Goal: Task Accomplishment & Management: Use online tool/utility

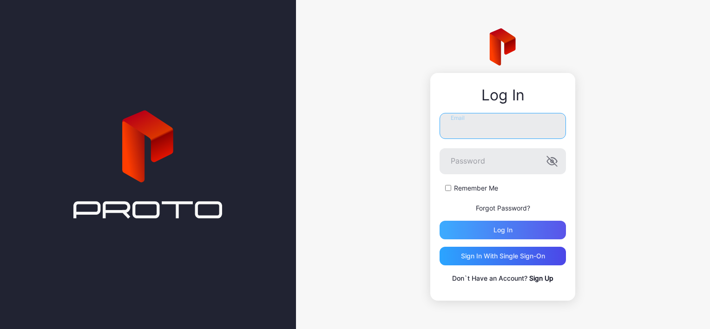
type input "**********"
click at [464, 237] on div "Log in" at bounding box center [503, 230] width 126 height 19
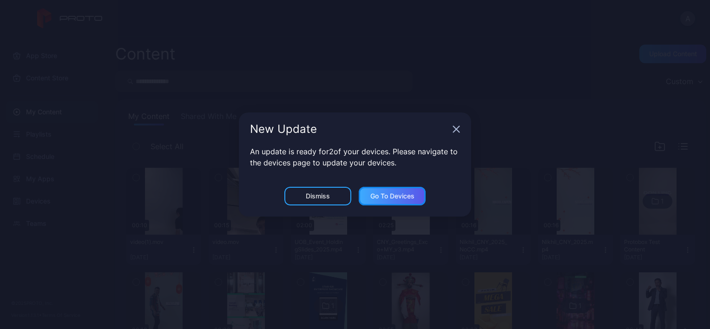
click at [407, 195] on div "Go to devices" at bounding box center [392, 195] width 44 height 7
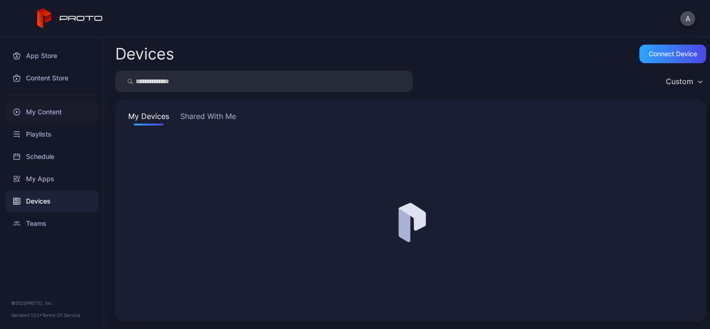
click at [66, 114] on div "My Content" at bounding box center [52, 112] width 92 height 22
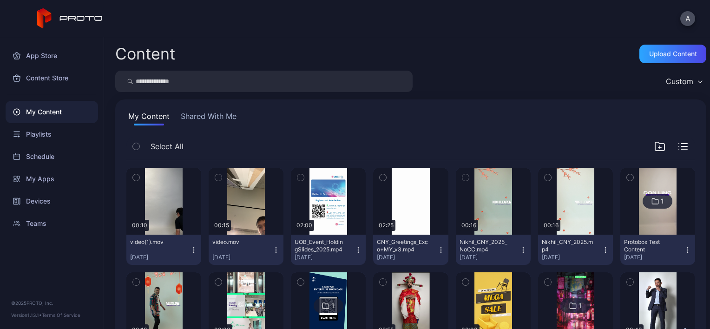
click at [131, 177] on button "button" at bounding box center [136, 178] width 20 height 20
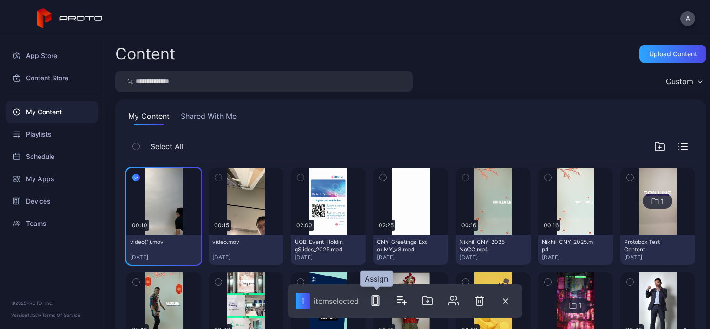
click at [379, 302] on rect "button" at bounding box center [375, 301] width 7 height 10
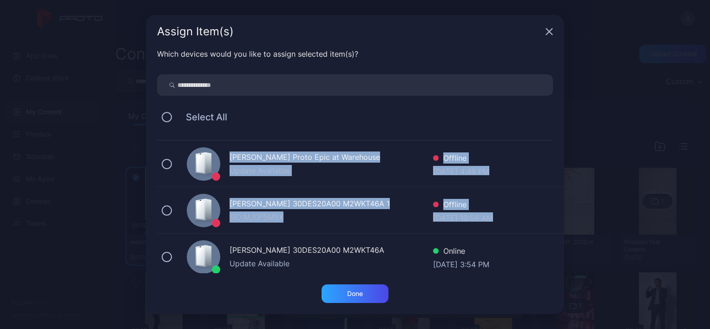
scroll to position [7, 0]
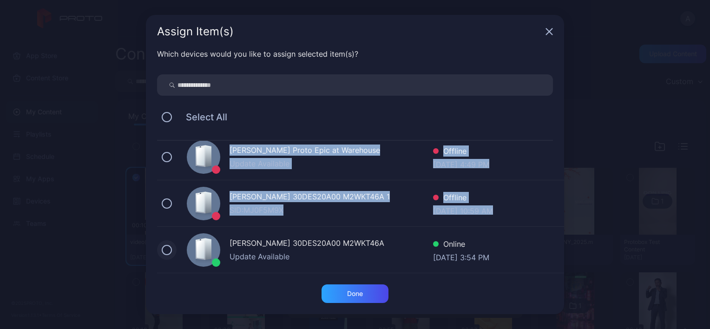
drag, startPoint x: 224, startPoint y: 177, endPoint x: 169, endPoint y: 254, distance: 95.0
click at [169, 254] on div "[PERSON_NAME] Proto Epic at Warehouse Update Available Offline [DATE] 4:49 PM […" at bounding box center [360, 203] width 407 height 139
click at [169, 247] on button at bounding box center [167, 250] width 10 height 10
click at [372, 294] on div "Done" at bounding box center [355, 293] width 67 height 19
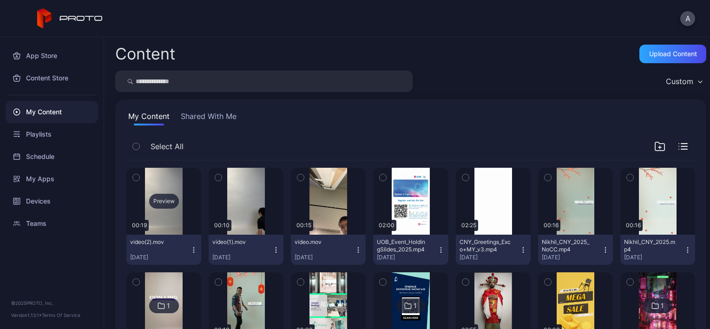
click at [163, 201] on div "Preview" at bounding box center [164, 201] width 30 height 15
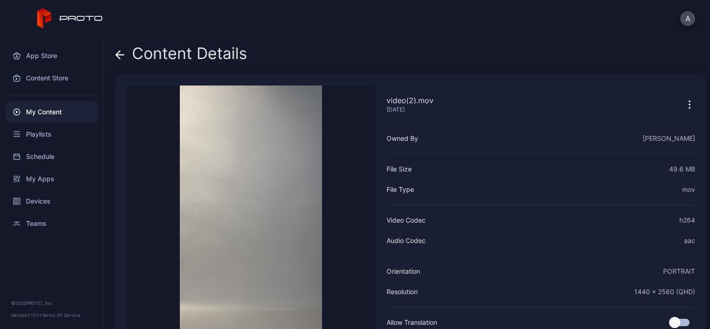
click at [57, 117] on div "My Content" at bounding box center [52, 112] width 92 height 22
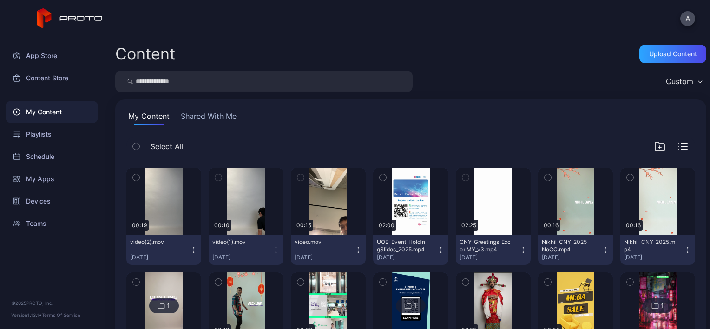
click at [138, 179] on icon "button" at bounding box center [136, 177] width 7 height 10
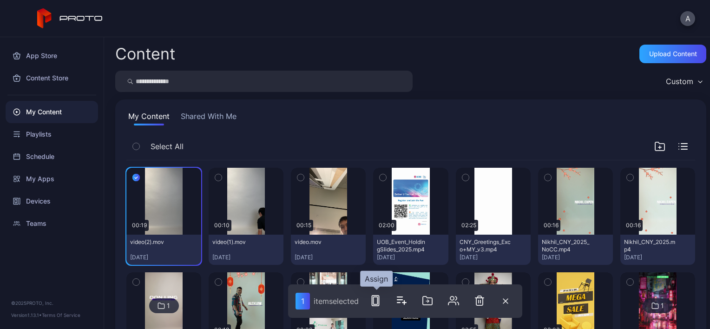
click at [378, 303] on rect "button" at bounding box center [376, 300] width 4 height 7
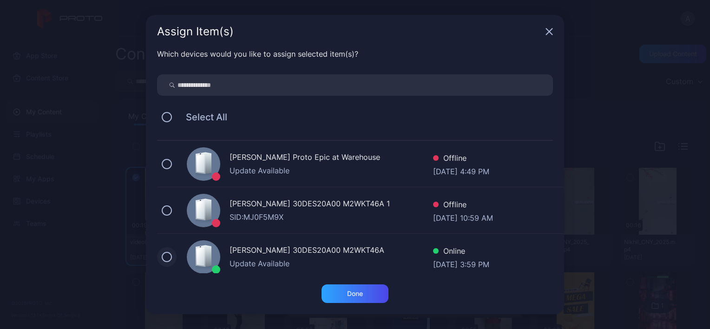
click at [167, 258] on button at bounding box center [167, 257] width 10 height 10
click at [337, 300] on div "Done" at bounding box center [355, 293] width 67 height 19
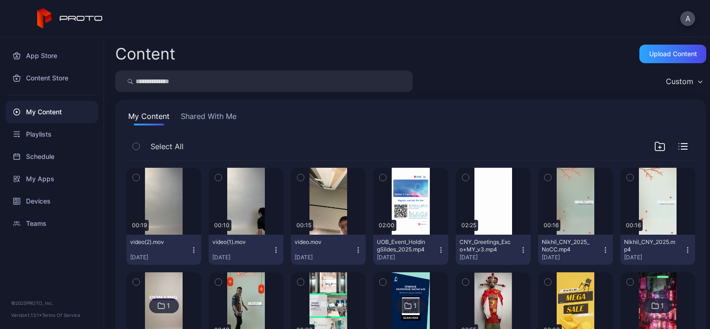
click at [346, 296] on div "Preview" at bounding box center [328, 305] width 75 height 67
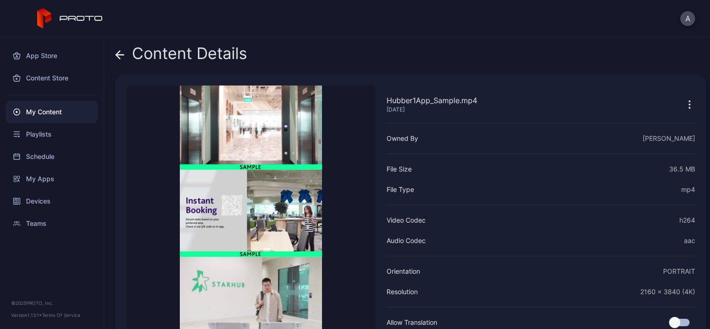
click at [126, 50] on div "Content Details" at bounding box center [181, 56] width 132 height 22
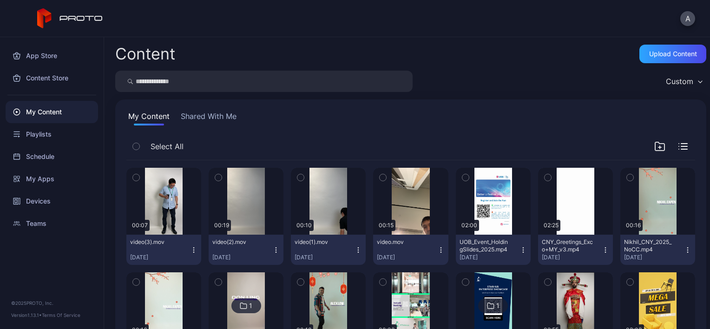
click at [138, 182] on button "button" at bounding box center [136, 178] width 20 height 20
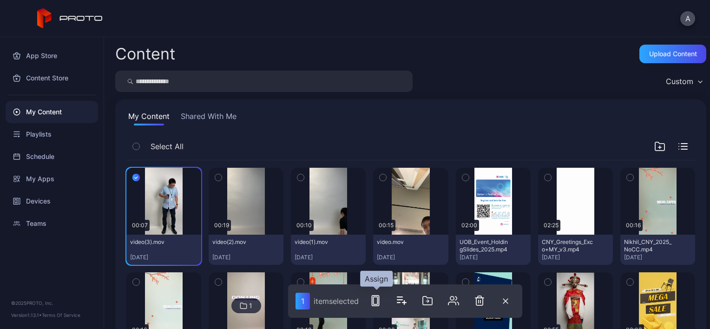
click at [370, 301] on button "button" at bounding box center [375, 300] width 19 height 19
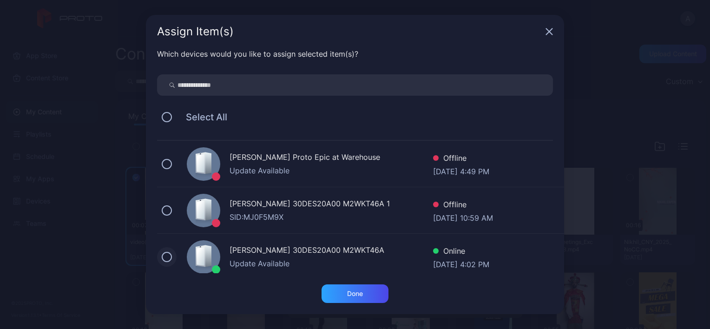
click at [167, 256] on button at bounding box center [167, 257] width 10 height 10
click at [372, 294] on div "Done" at bounding box center [355, 293] width 67 height 19
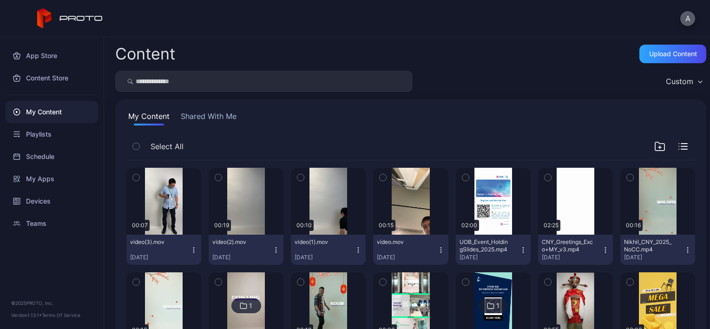
click at [688, 16] on button "A" at bounding box center [687, 18] width 15 height 15
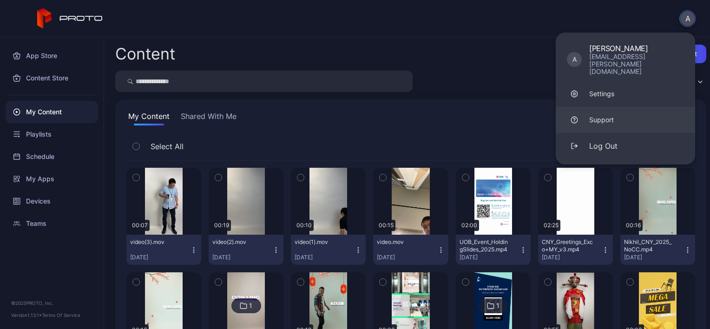
click at [600, 115] on div "Support" at bounding box center [601, 119] width 25 height 9
